Goal: Transaction & Acquisition: Book appointment/travel/reservation

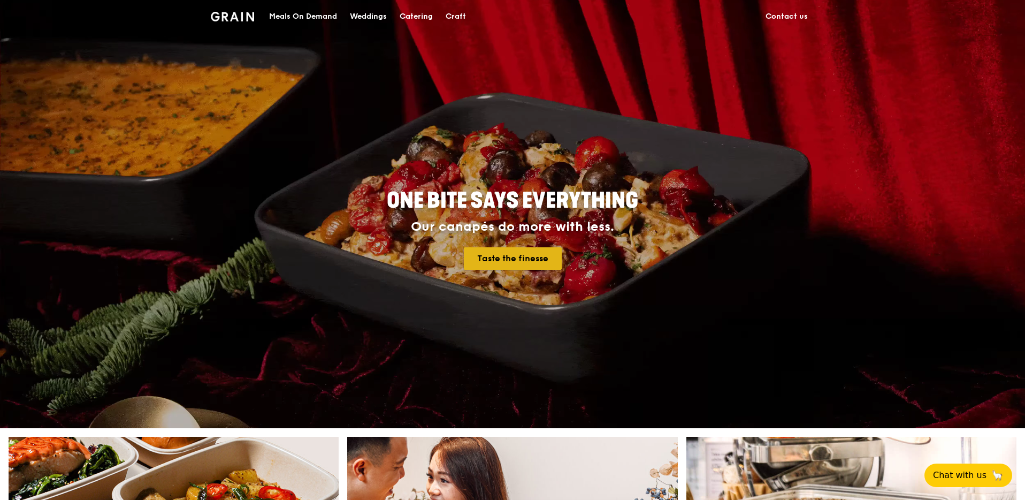
click at [503, 264] on link "Taste the finesse" at bounding box center [513, 258] width 98 height 22
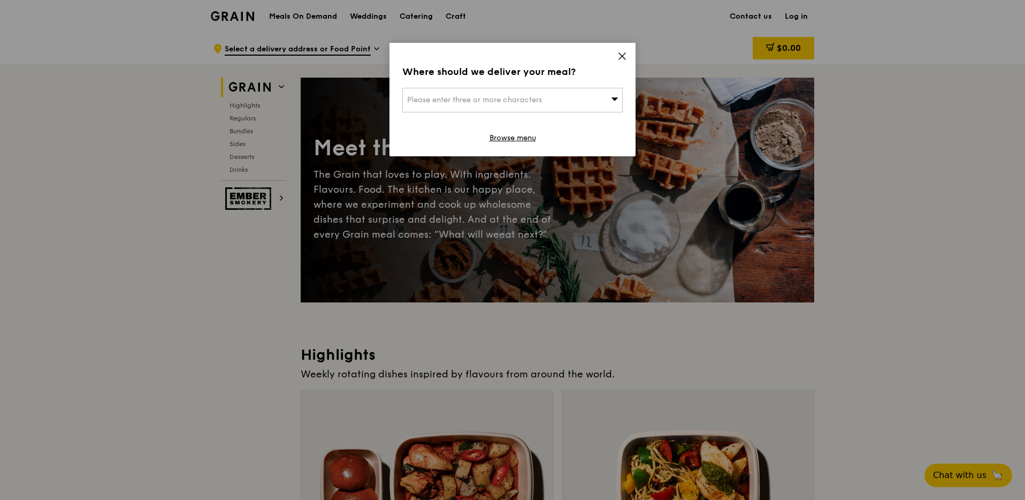
click at [566, 106] on div "Please enter three or more characters" at bounding box center [512, 100] width 220 height 25
click at [553, 120] on li "Please enter 3 or more characters" at bounding box center [512, 121] width 219 height 19
click at [614, 53] on div "Where should we deliver your meal? Please enter three or more characters Please…" at bounding box center [512, 99] width 246 height 113
click at [624, 54] on icon at bounding box center [622, 56] width 6 height 6
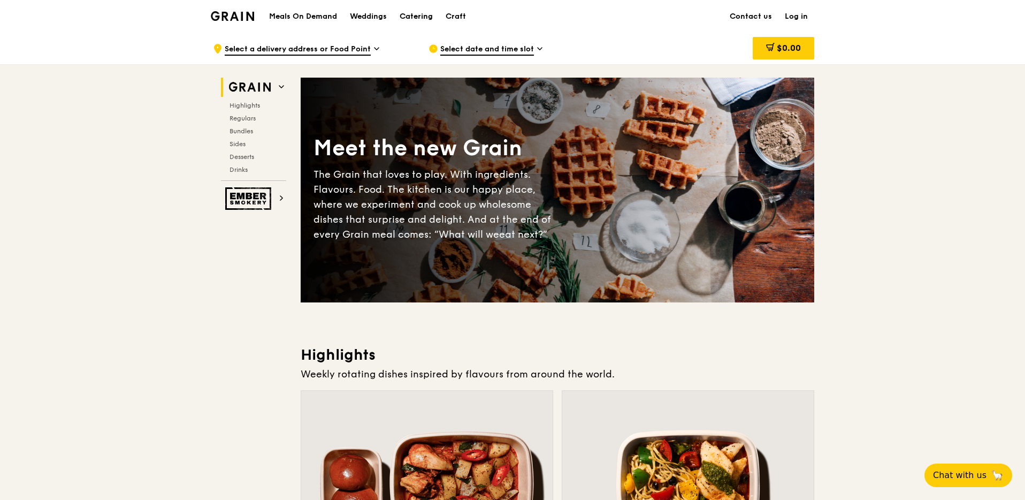
click at [420, 19] on div "Catering" at bounding box center [416, 17] width 33 height 32
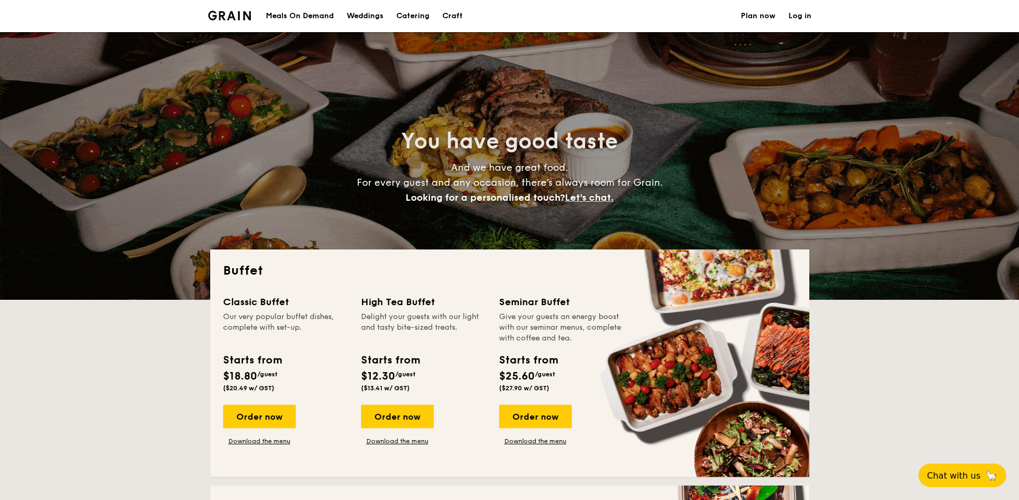
select select
drag, startPoint x: 262, startPoint y: 454, endPoint x: 259, endPoint y: 443, distance: 11.0
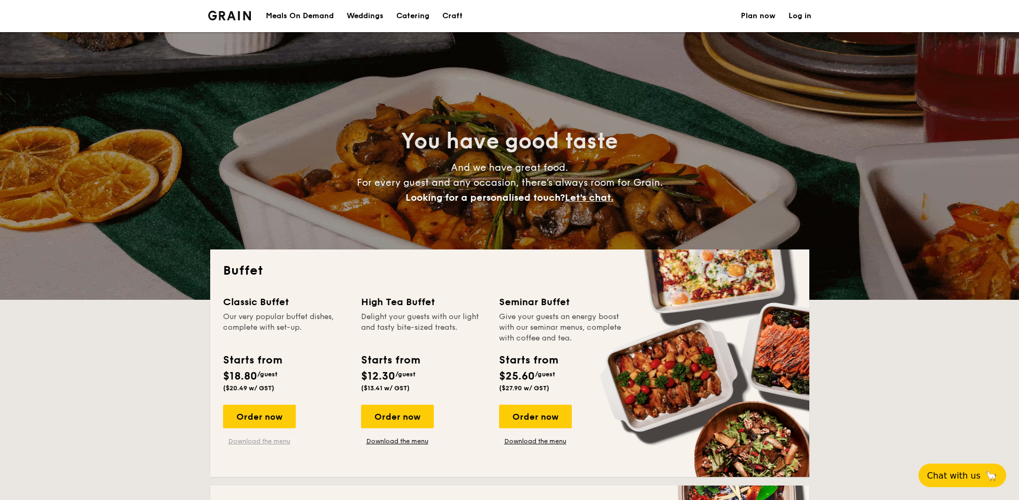
click at [262, 454] on div "Classic Buffet Our very popular buffet dishes, complete with set-up. Starts fro…" at bounding box center [509, 379] width 573 height 170
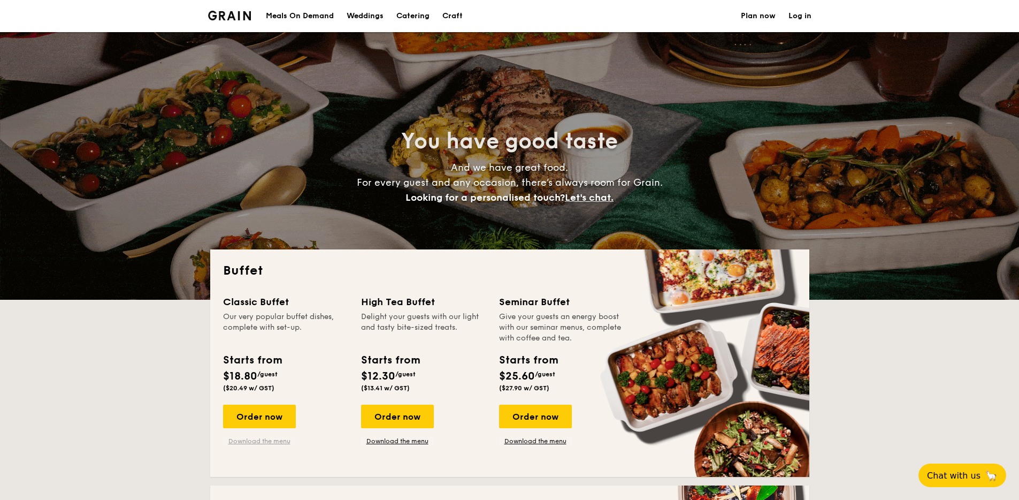
click at [256, 436] on link "Download the menu" at bounding box center [259, 440] width 73 height 9
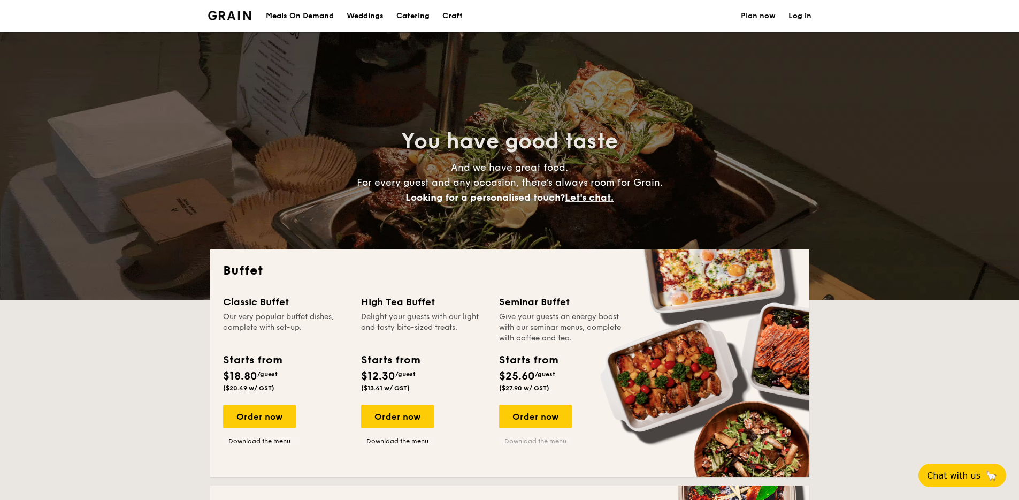
click at [543, 444] on link "Download the menu" at bounding box center [535, 440] width 73 height 9
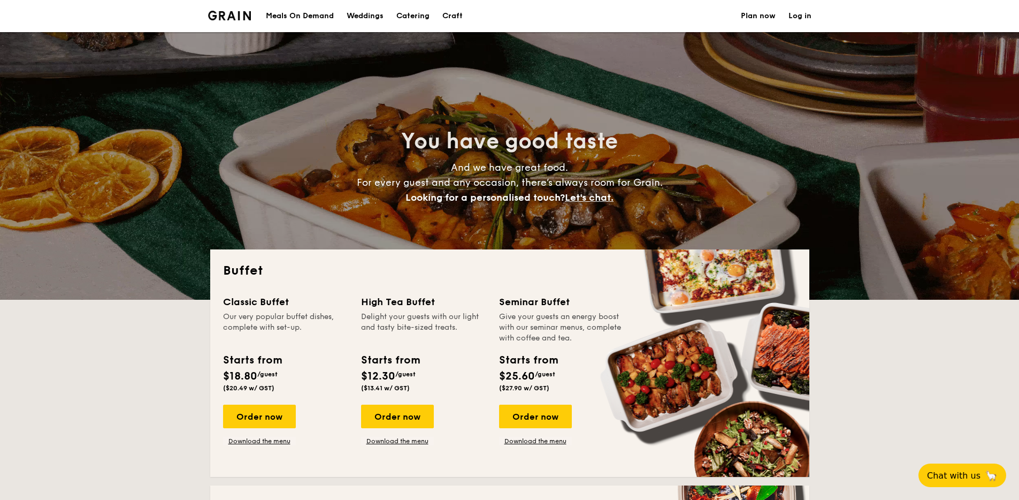
scroll to position [7, 0]
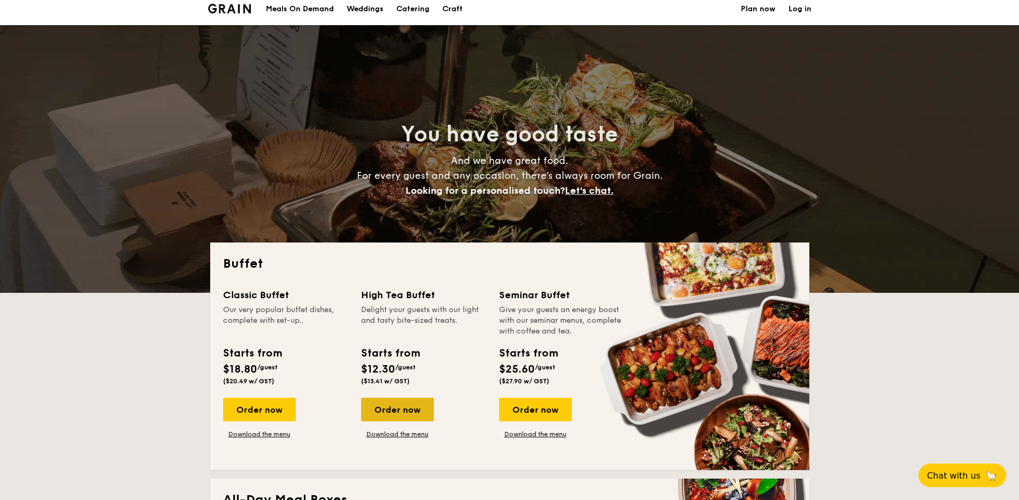
click at [388, 410] on div "Order now" at bounding box center [397, 409] width 73 height 24
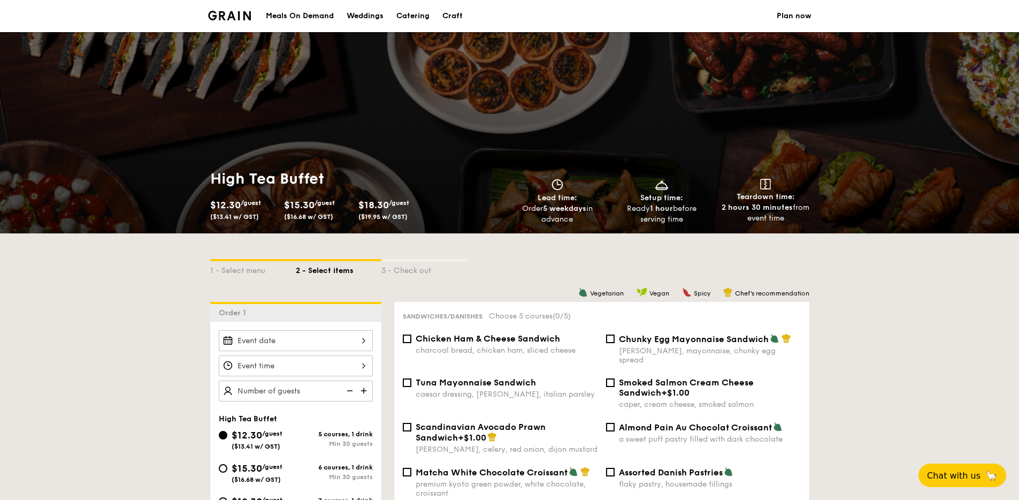
scroll to position [226, 0]
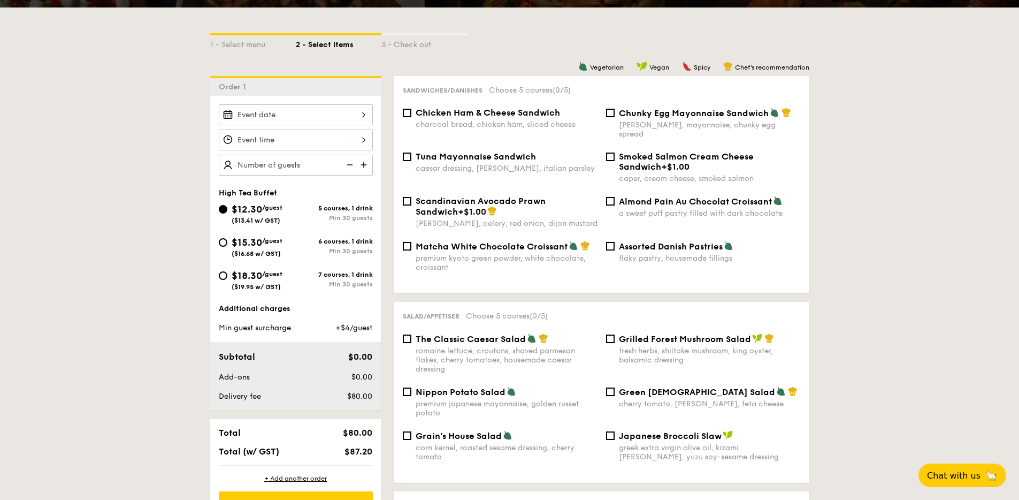
select select
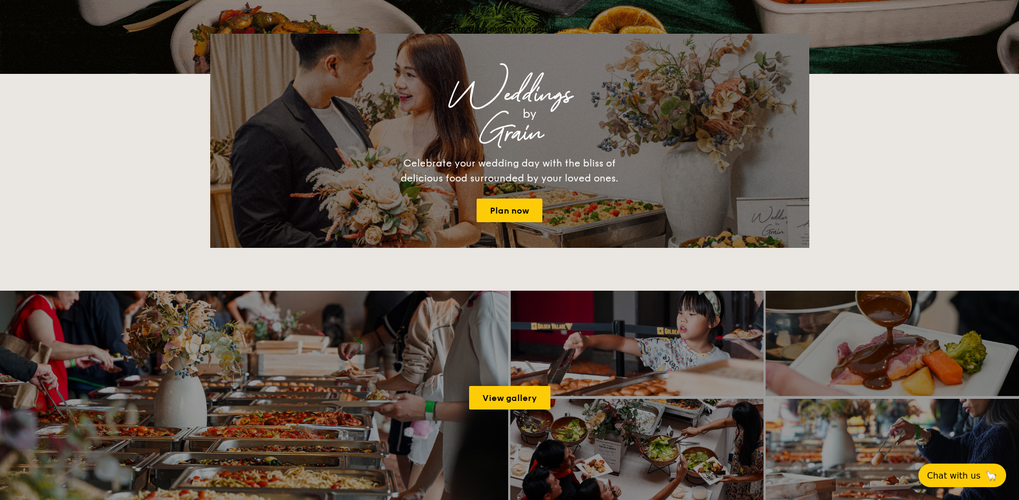
scroll to position [7, 0]
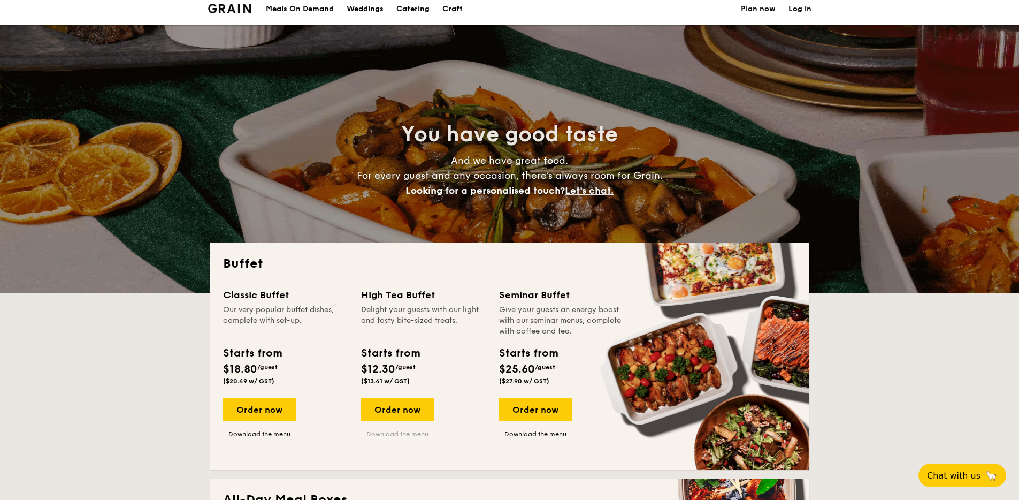
click at [380, 436] on link "Download the menu" at bounding box center [397, 434] width 73 height 9
